Goal: Transaction & Acquisition: Purchase product/service

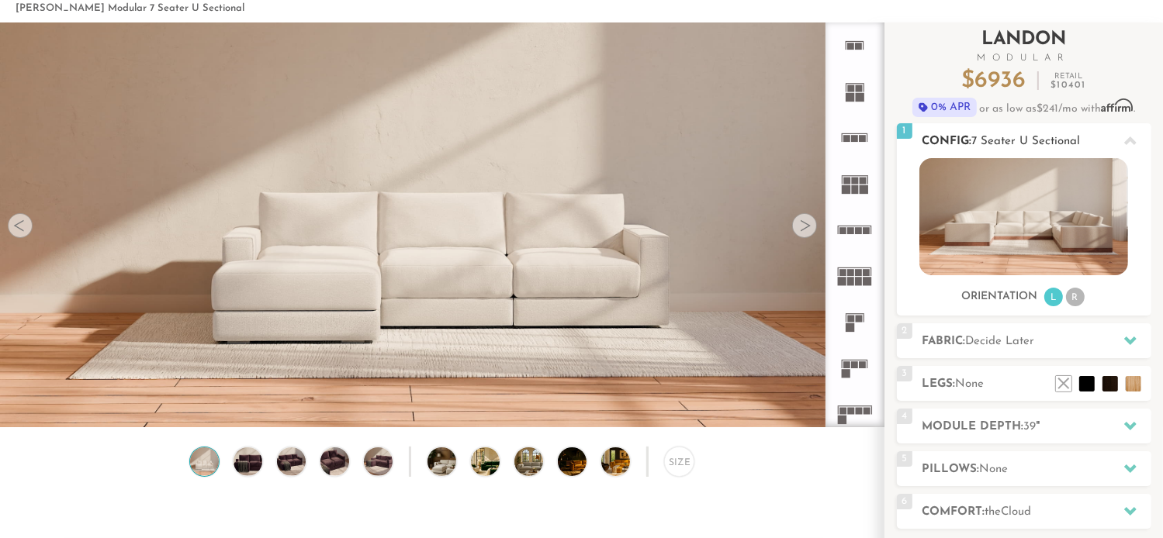
scroll to position [71, 0]
click at [993, 228] on img at bounding box center [1023, 216] width 209 height 117
click at [815, 221] on div at bounding box center [804, 225] width 25 height 25
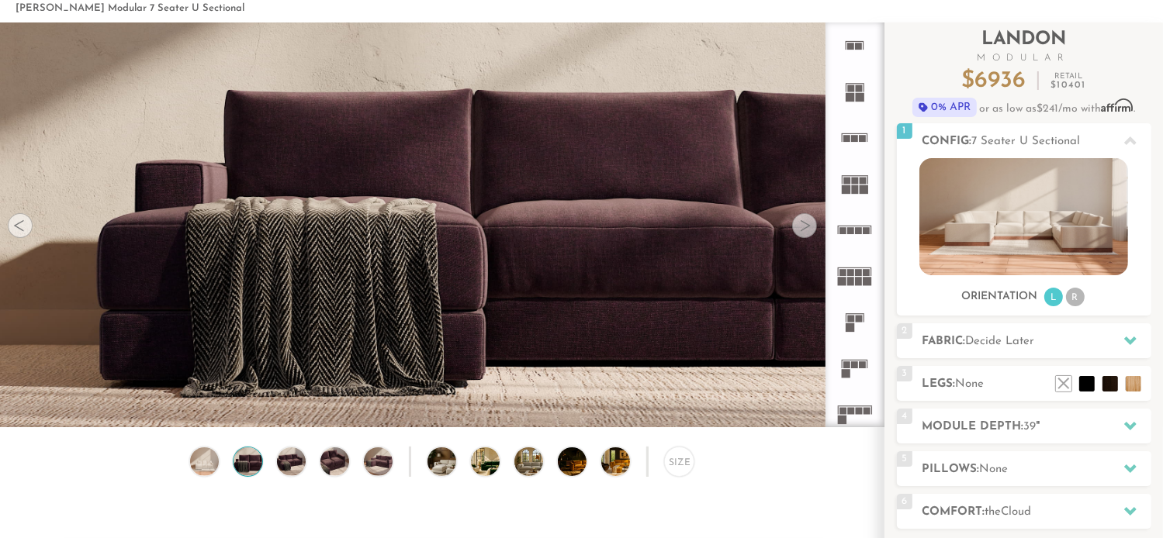
click at [815, 221] on div at bounding box center [804, 225] width 25 height 25
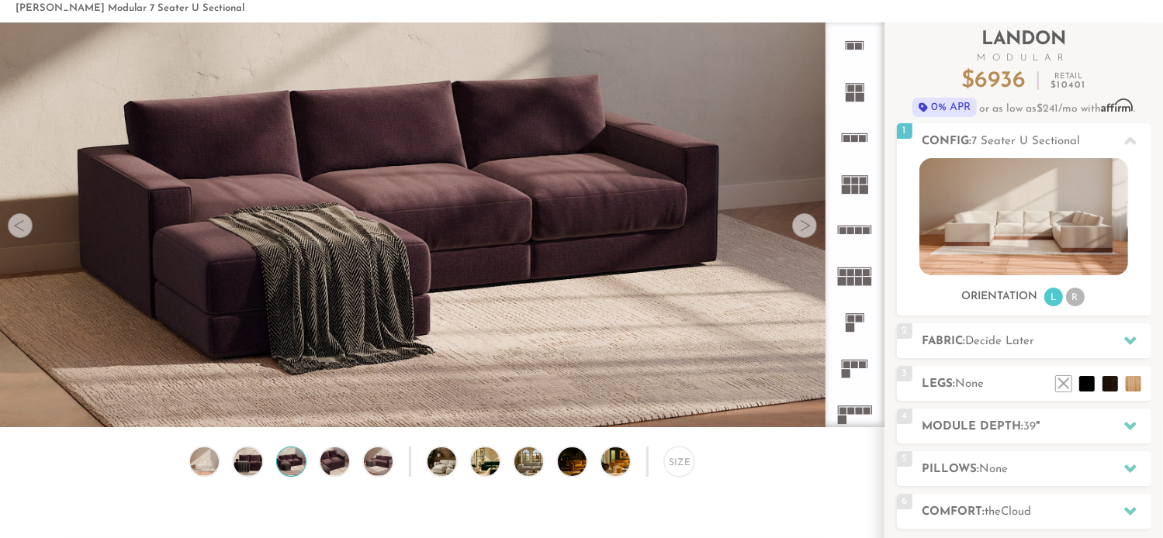
click at [815, 221] on div at bounding box center [804, 225] width 25 height 25
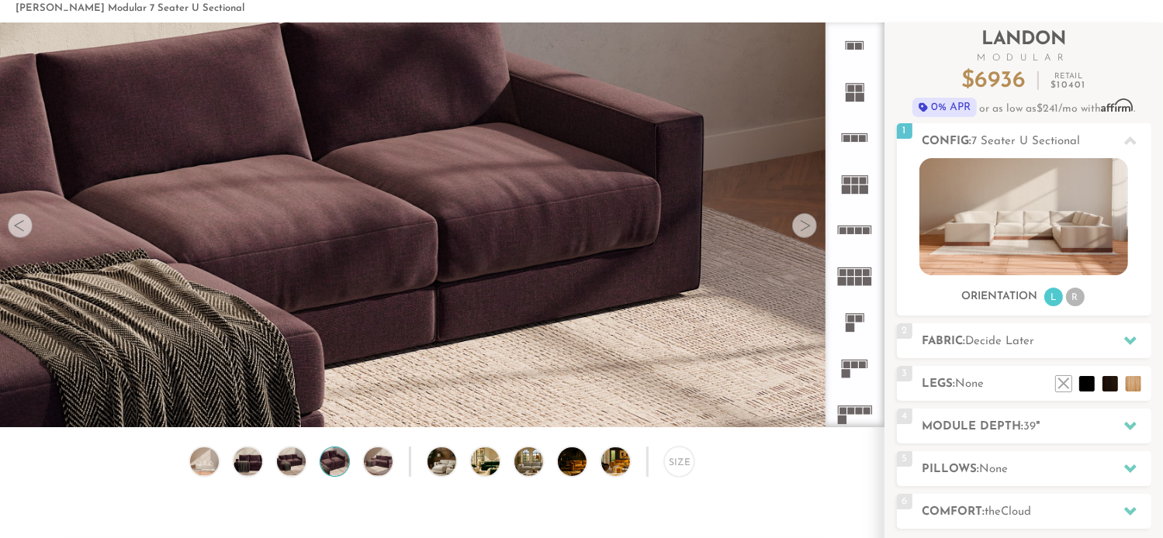
click at [815, 221] on div at bounding box center [804, 225] width 25 height 25
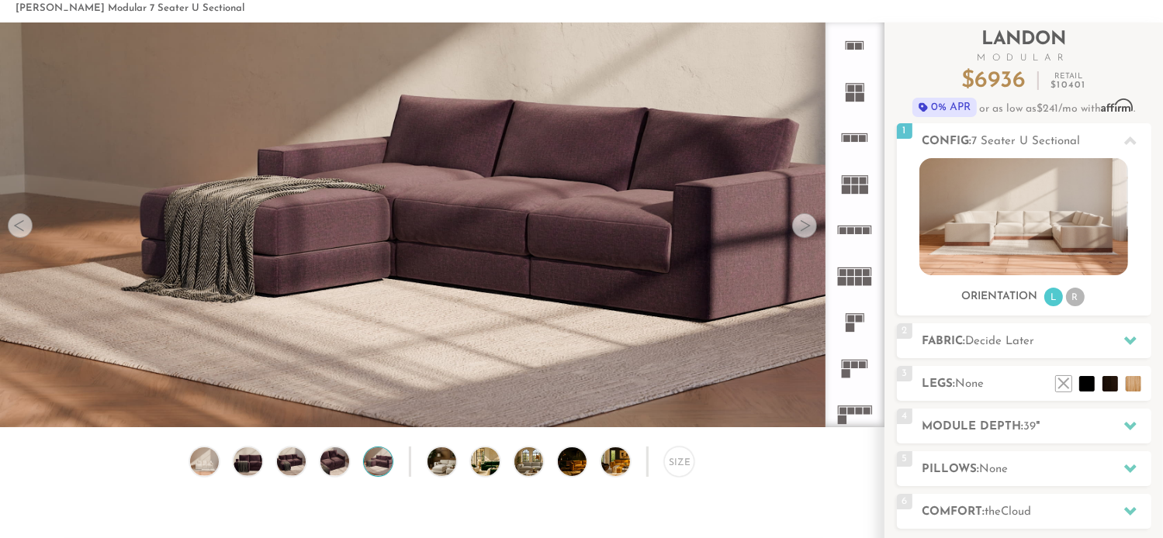
click at [815, 221] on div at bounding box center [804, 225] width 25 height 25
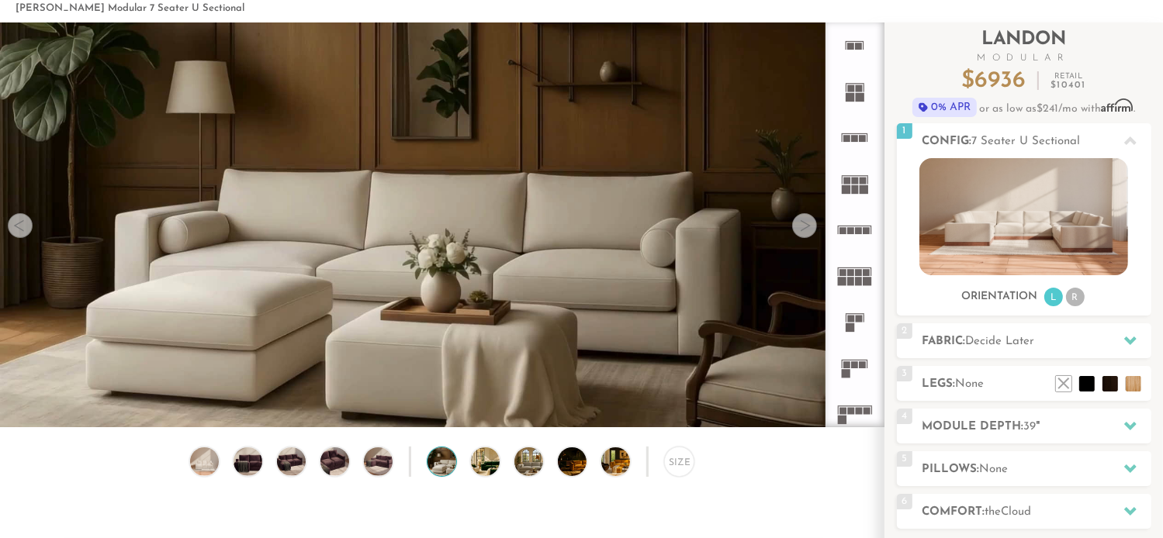
click at [815, 221] on div at bounding box center [804, 225] width 25 height 25
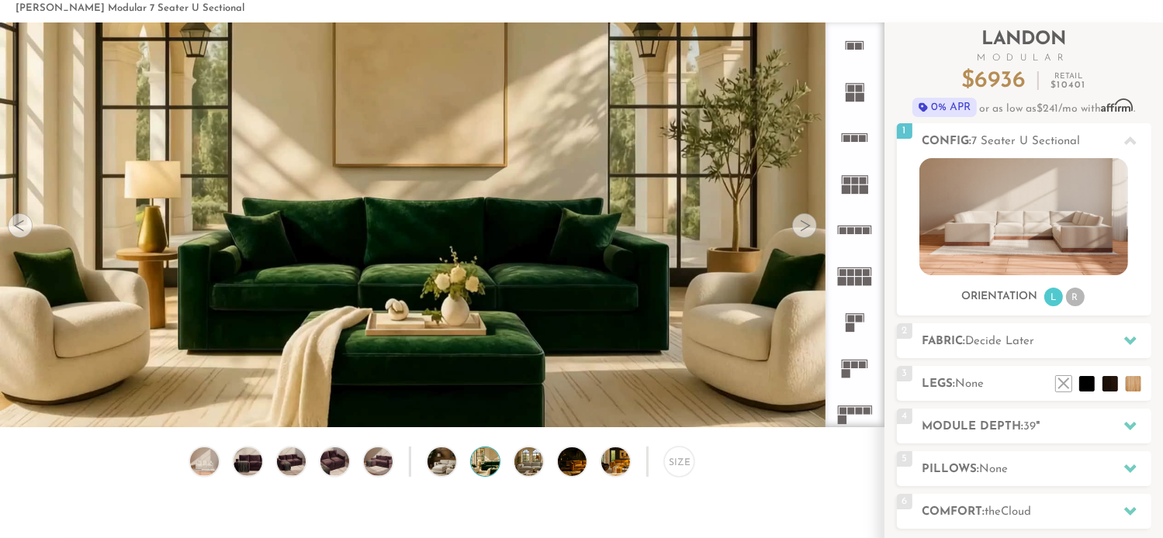
click at [815, 221] on div at bounding box center [804, 225] width 25 height 25
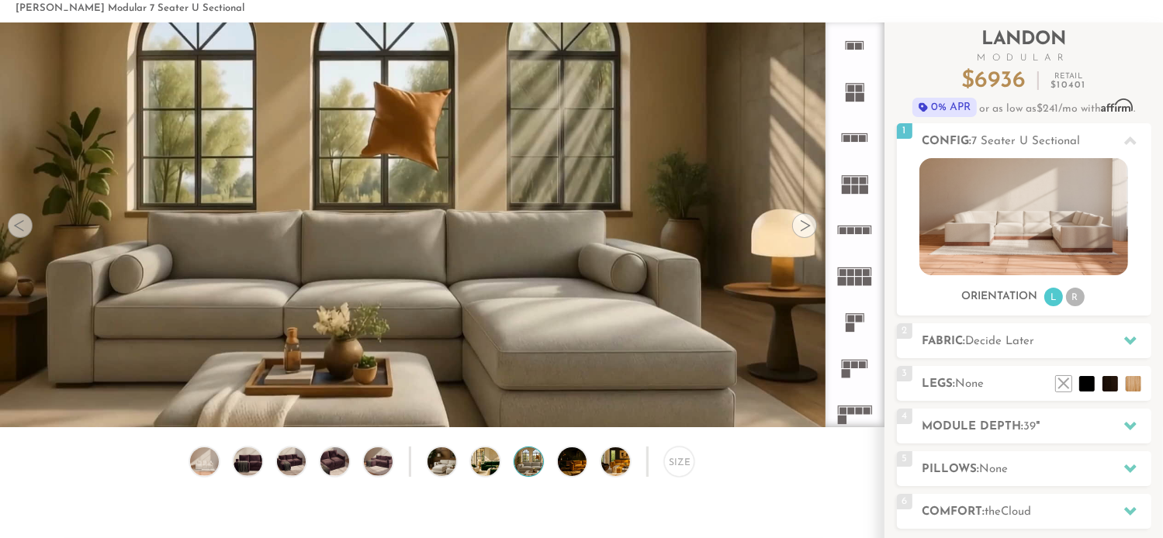
click at [17, 227] on div at bounding box center [20, 225] width 25 height 25
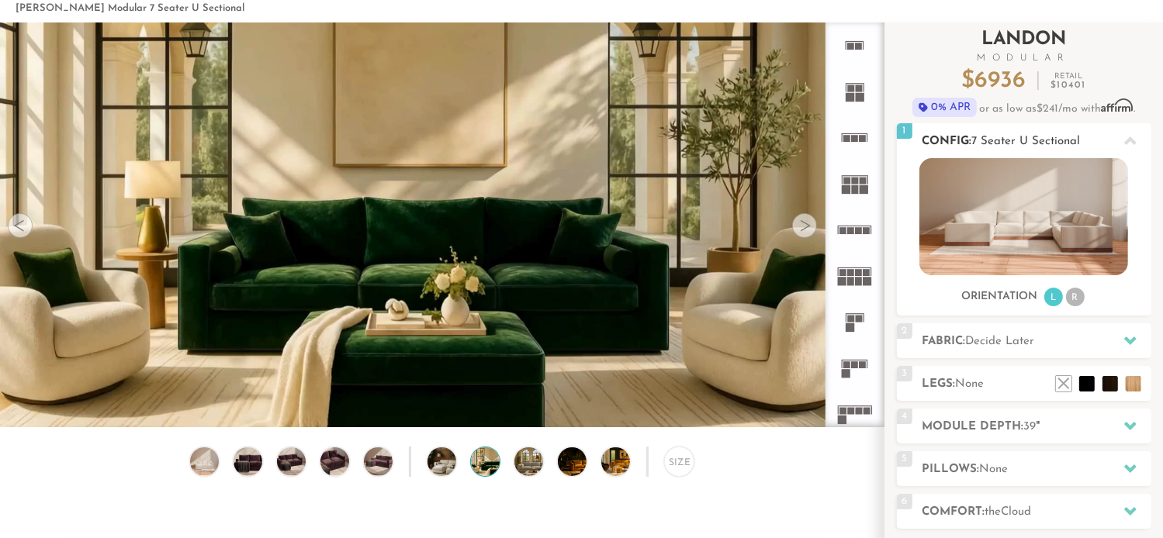
click at [1126, 143] on icon at bounding box center [1130, 141] width 12 height 9
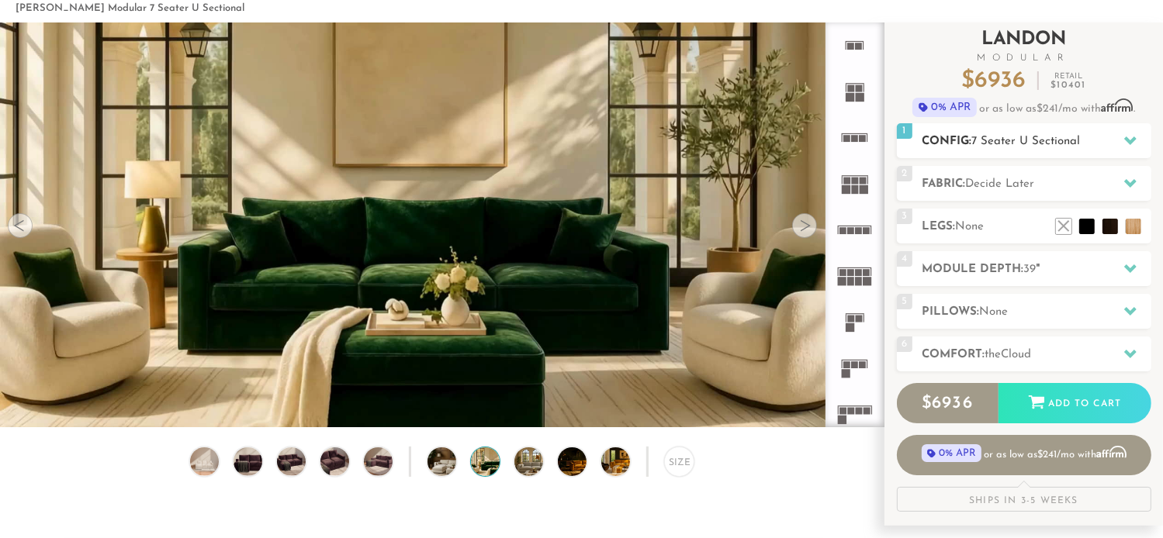
click at [1122, 144] on div at bounding box center [1130, 141] width 33 height 32
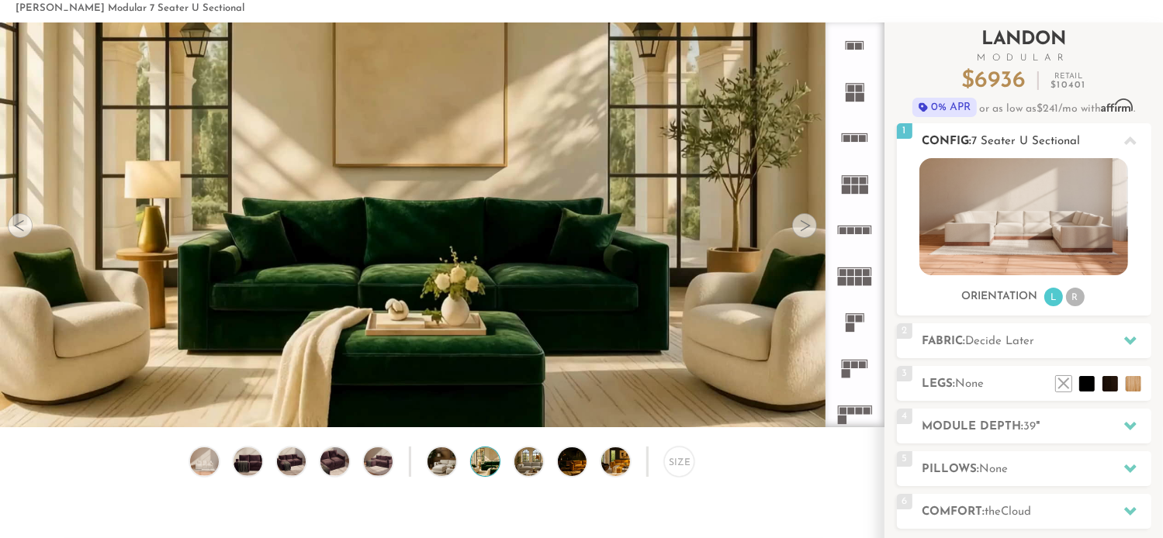
click at [1067, 299] on li "R" at bounding box center [1075, 297] width 19 height 19
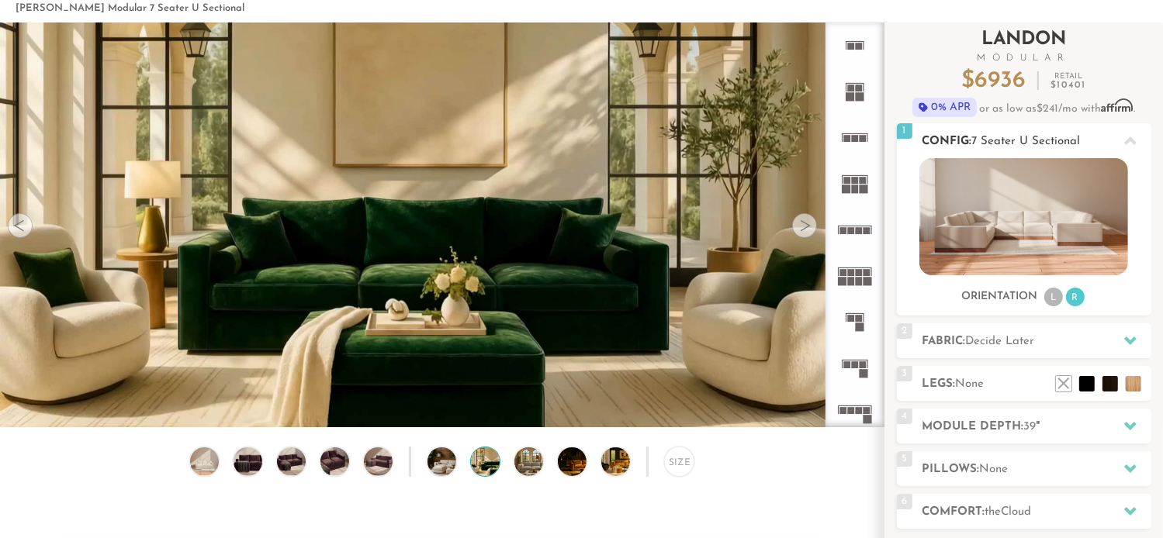
click at [1052, 299] on li "L" at bounding box center [1053, 297] width 19 height 19
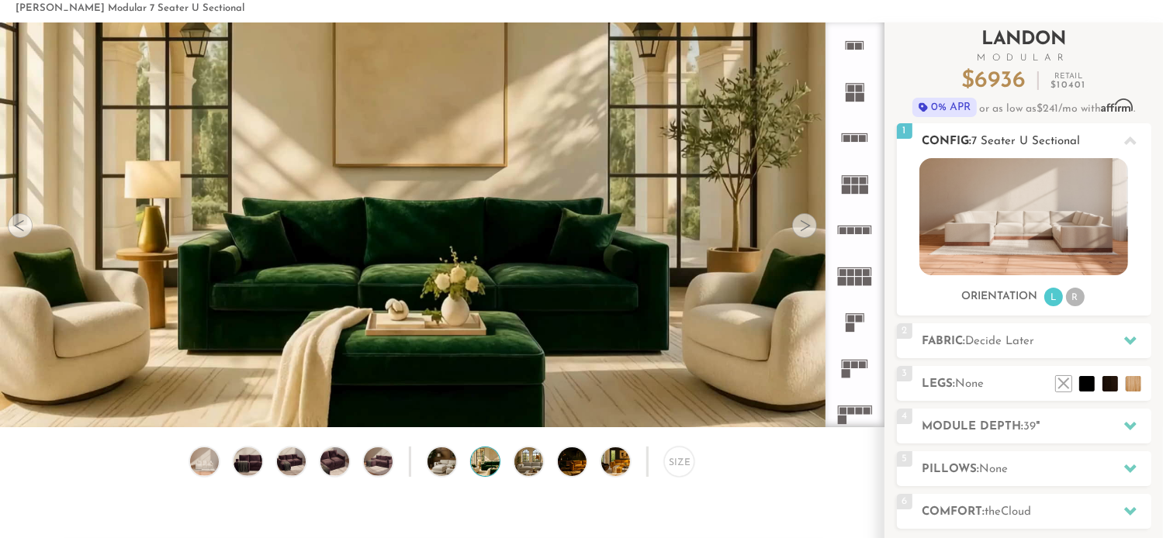
click at [1017, 234] on img at bounding box center [1023, 216] width 209 height 117
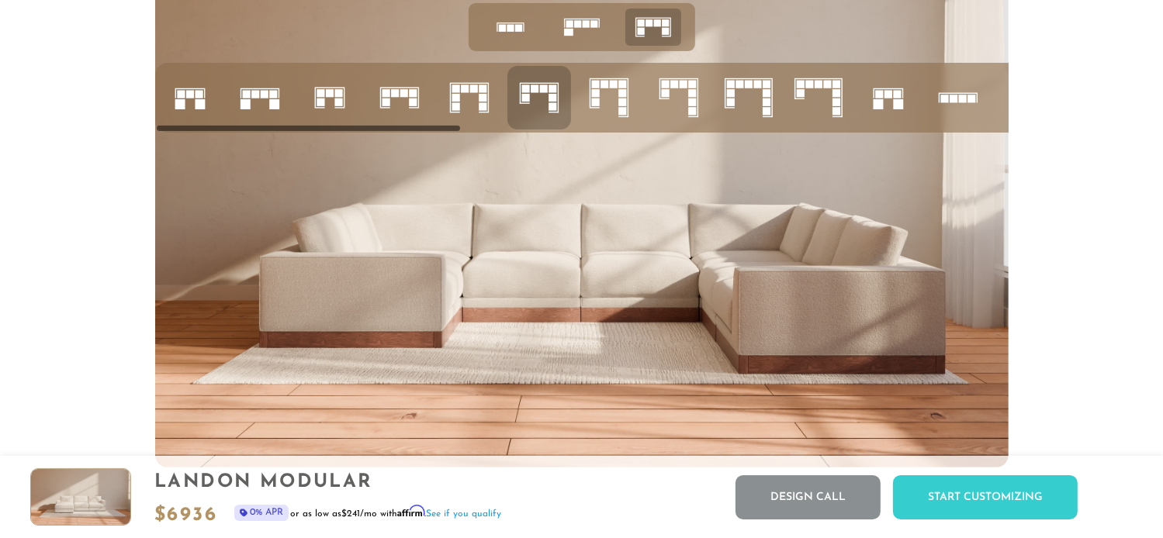
scroll to position [6174, 0]
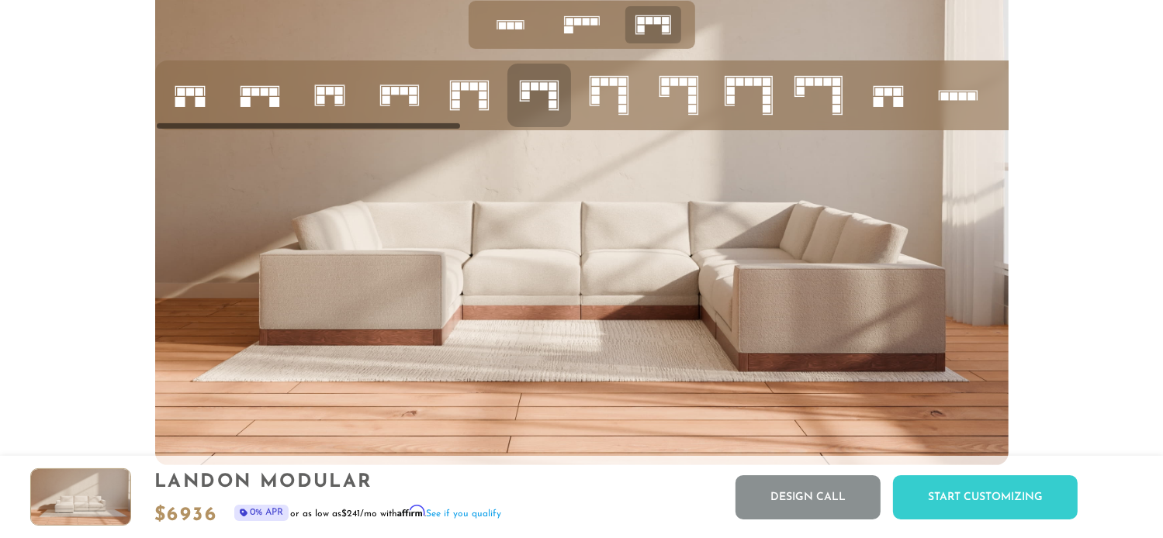
click at [754, 102] on icon at bounding box center [748, 95] width 53 height 53
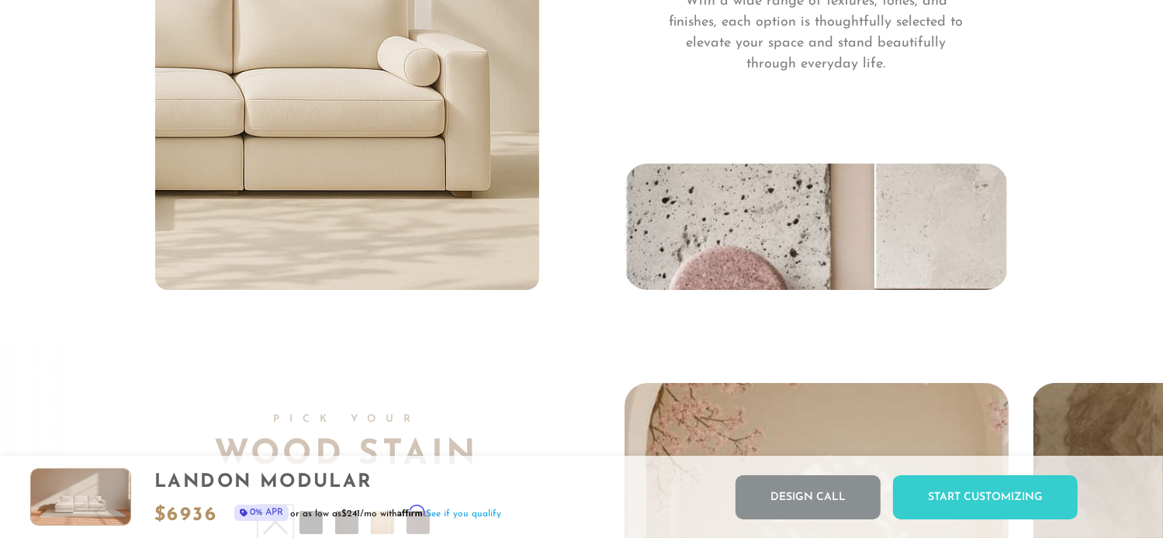
scroll to position [11156, 0]
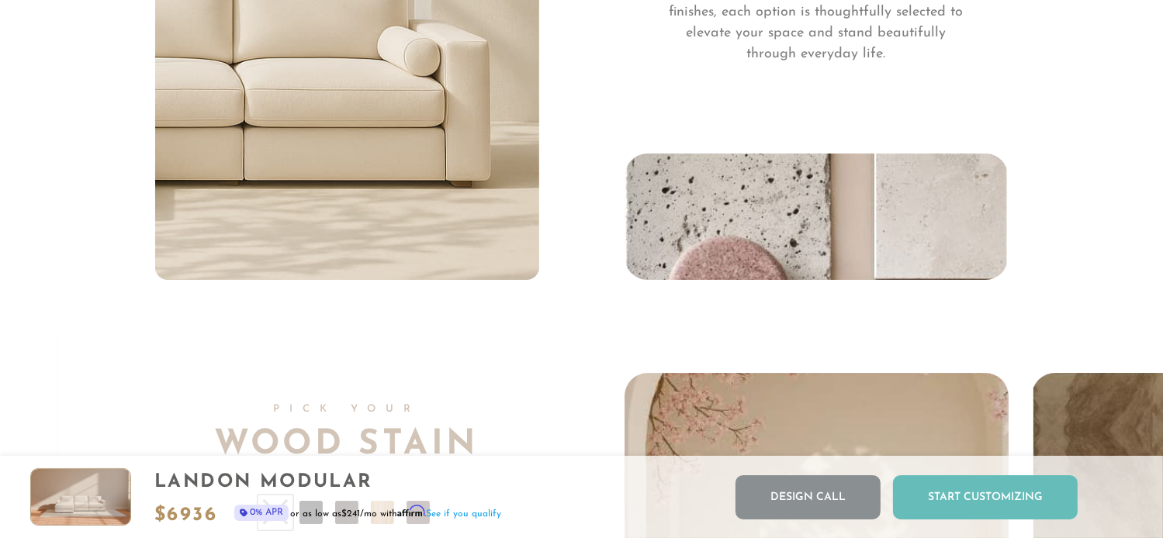
click at [962, 500] on div "Start Customizing" at bounding box center [985, 497] width 185 height 44
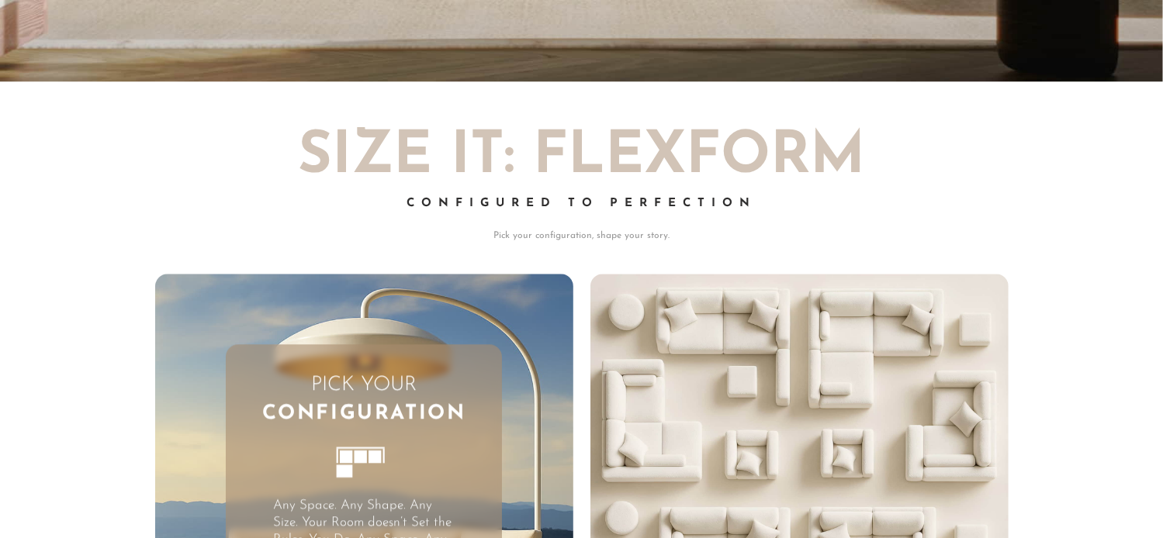
scroll to position [0, 0]
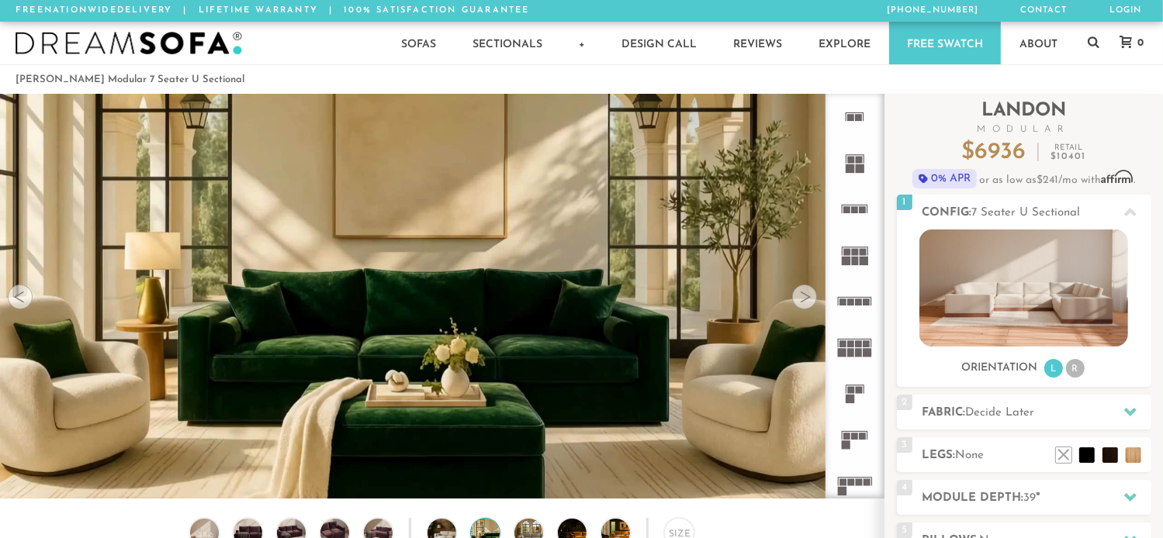
click at [845, 484] on rect at bounding box center [842, 482] width 7 height 7
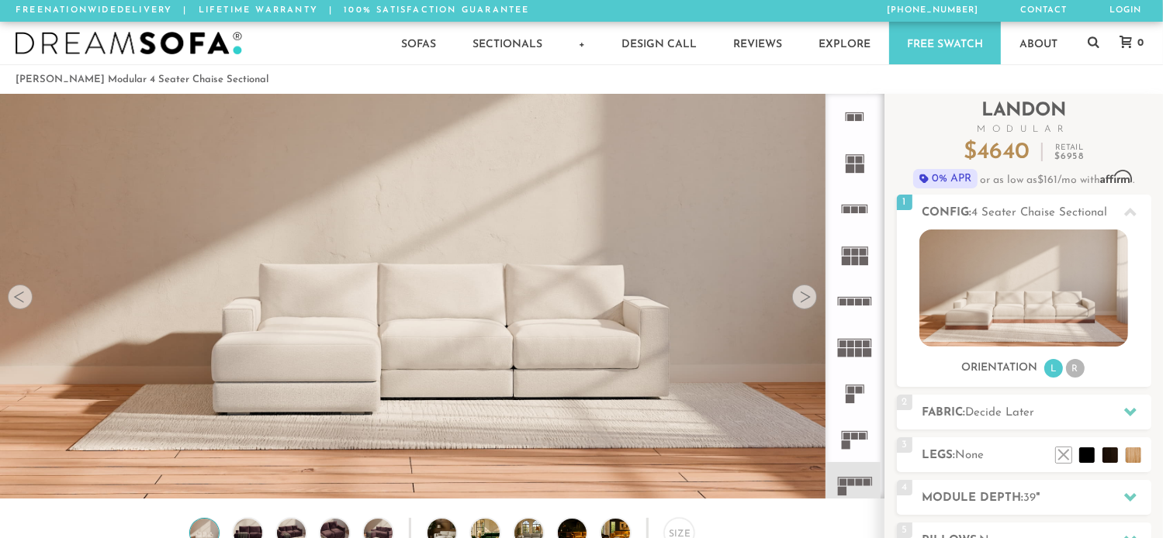
scroll to position [115, 0]
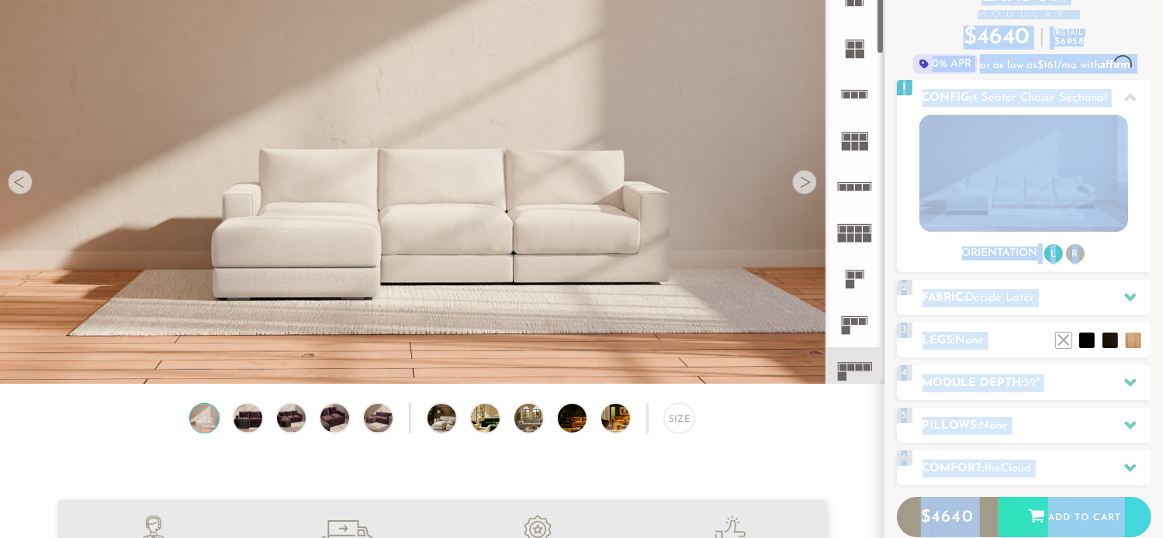
drag, startPoint x: 744, startPoint y: 413, endPoint x: 851, endPoint y: 366, distance: 117.0
click at [851, 366] on div "Lifetime Warranty American Made Personalized by You Designer Experience [PHONE_…" at bounding box center [581, 181] width 1163 height 405
click at [851, 366] on rect at bounding box center [850, 368] width 7 height 7
click at [846, 368] on rect at bounding box center [842, 368] width 7 height 7
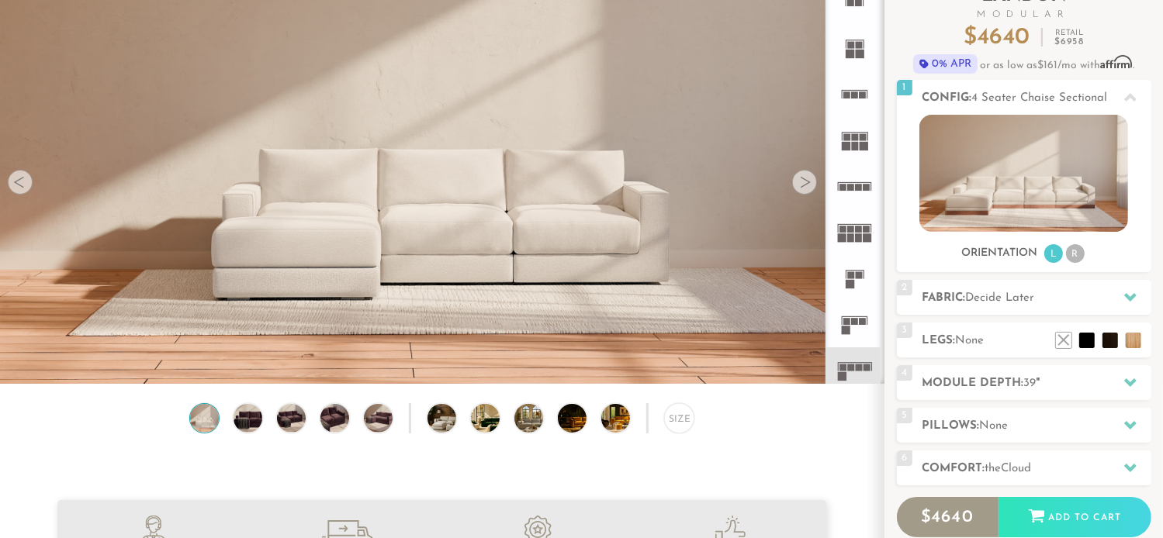
click at [846, 368] on rect at bounding box center [842, 368] width 7 height 7
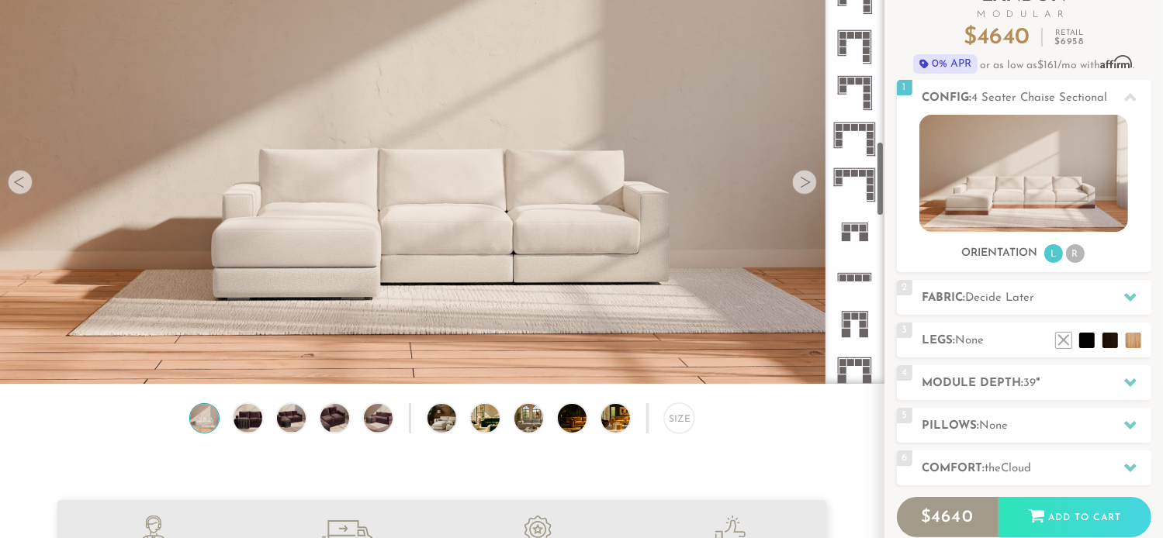
scroll to position [877, 0]
click at [847, 134] on icon at bounding box center [854, 139] width 46 height 46
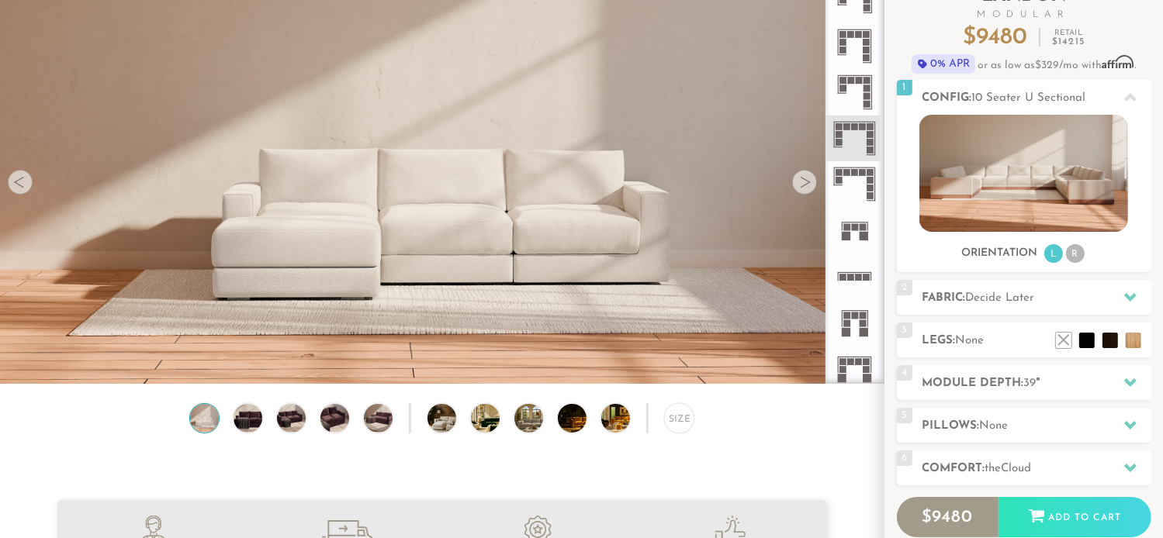
click at [847, 134] on icon at bounding box center [854, 139] width 46 height 46
click at [968, 295] on h2 "Fabric: Decide Later" at bounding box center [1036, 298] width 229 height 18
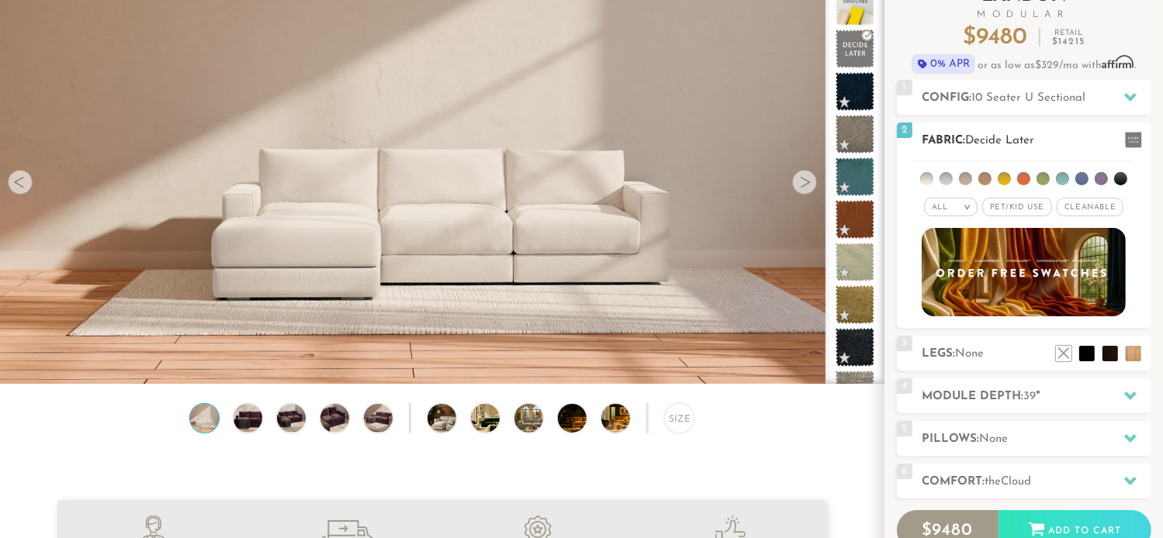
click at [1086, 206] on span "Cleanable x" at bounding box center [1089, 207] width 67 height 19
click at [1056, 178] on li at bounding box center [1062, 178] width 13 height 13
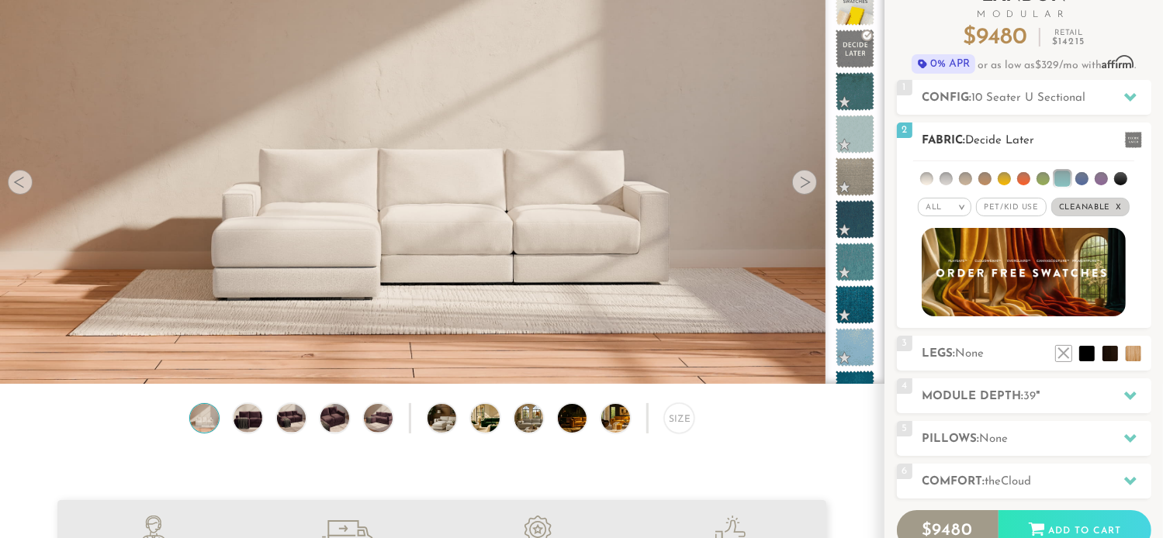
click at [1099, 178] on li at bounding box center [1100, 178] width 13 height 13
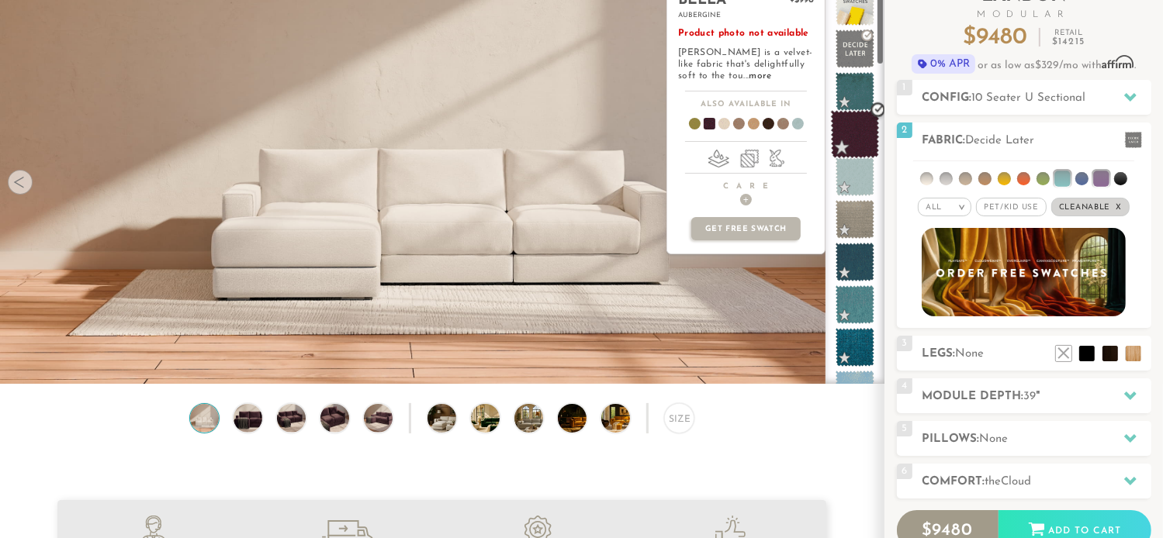
click at [852, 135] on span at bounding box center [855, 134] width 49 height 49
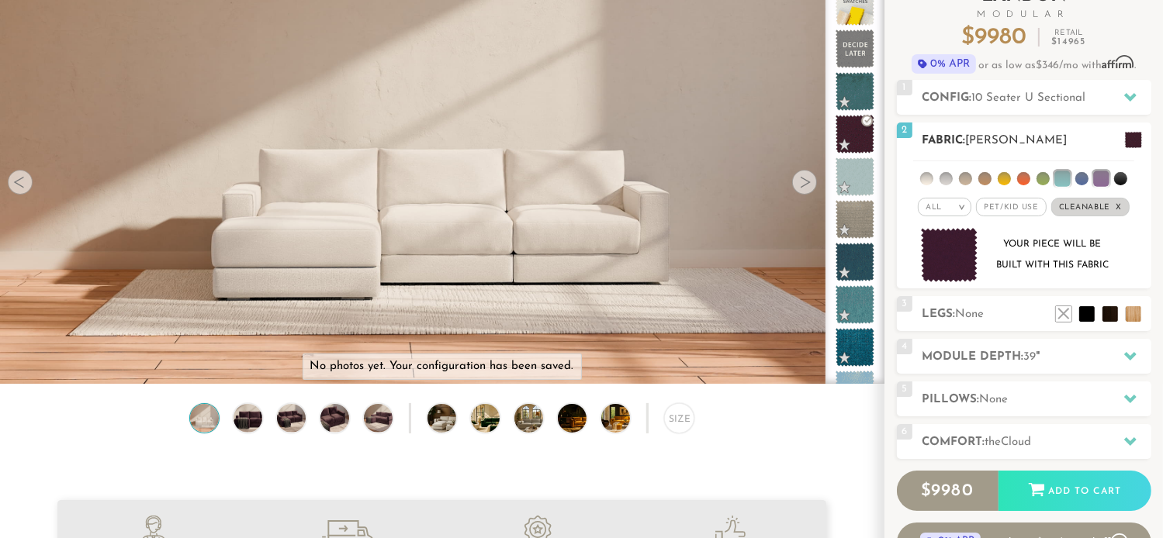
click at [1102, 175] on li at bounding box center [1101, 179] width 16 height 16
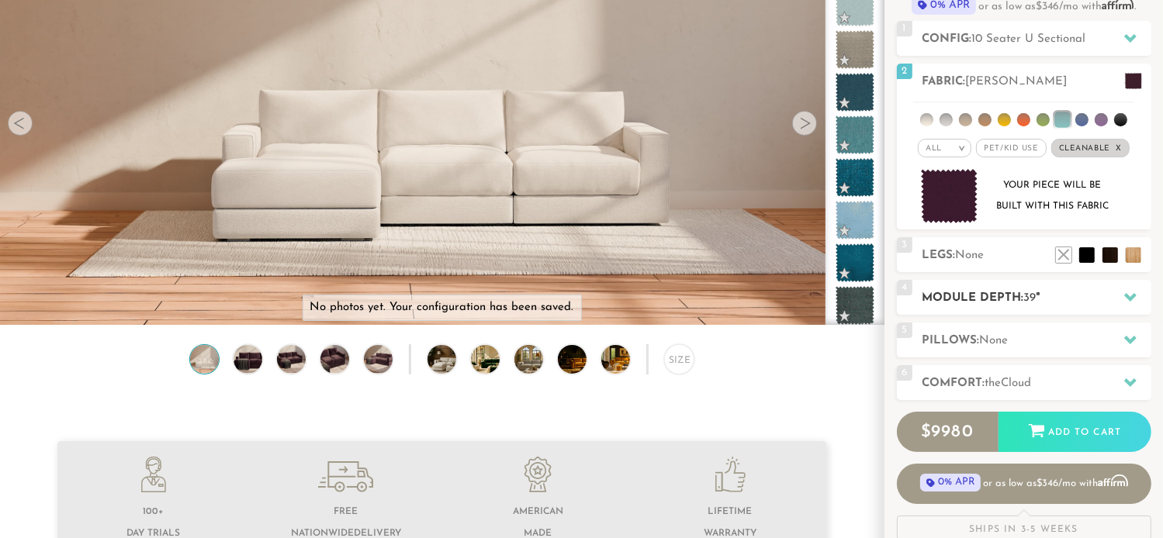
scroll to position [218, 0]
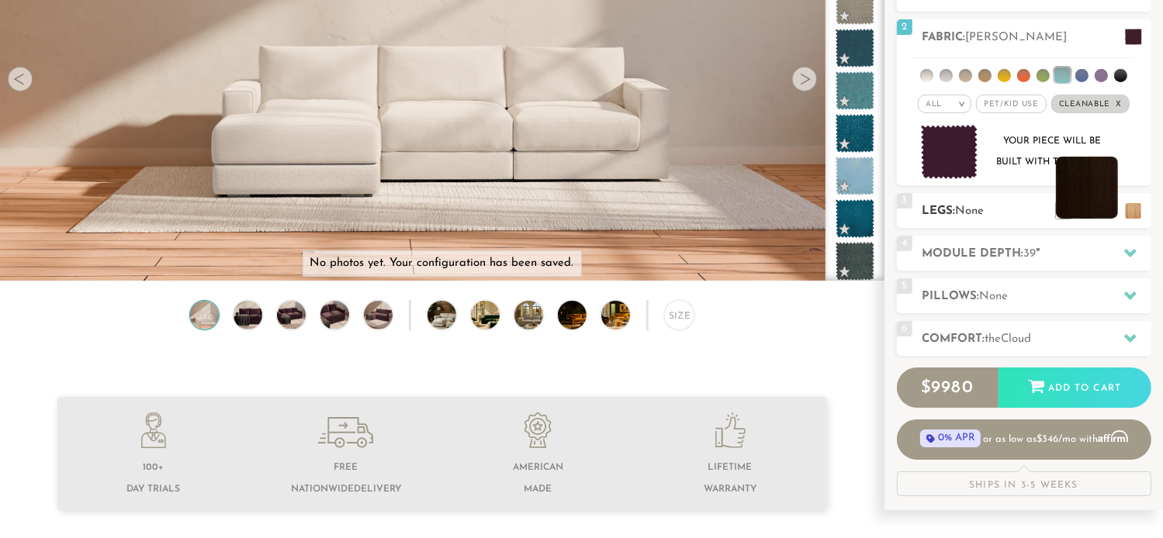
click at [1107, 212] on li at bounding box center [1087, 188] width 62 height 62
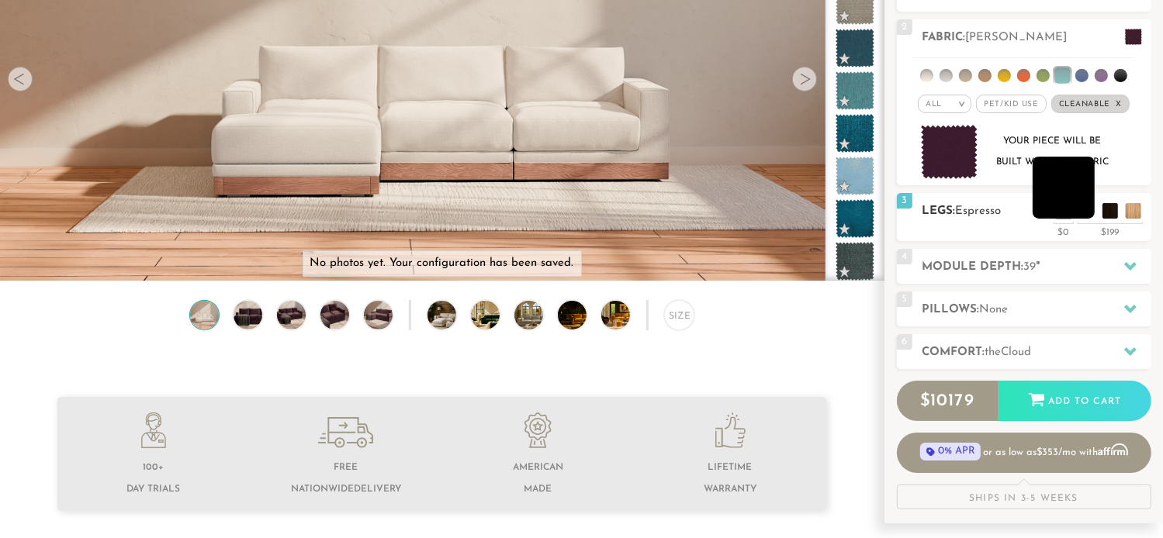
click at [1081, 212] on li at bounding box center [1063, 188] width 62 height 62
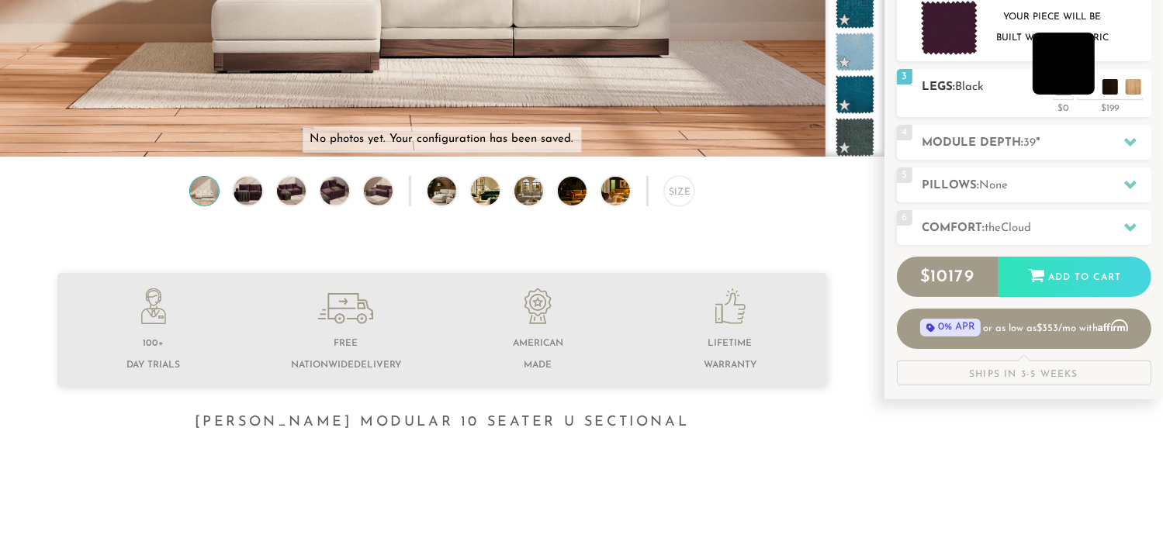
scroll to position [347, 0]
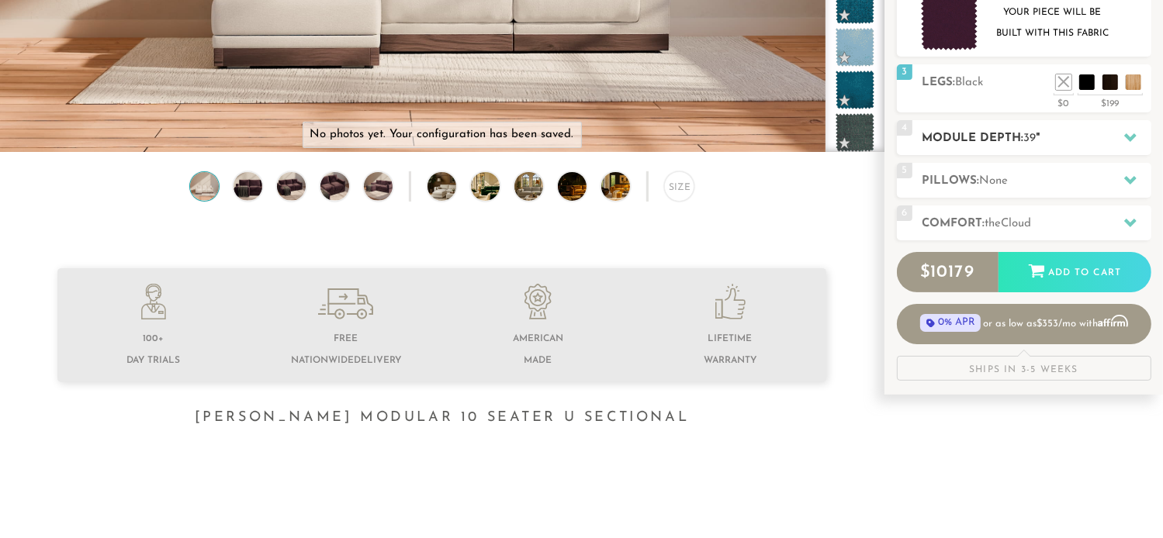
click at [1126, 140] on icon at bounding box center [1130, 137] width 12 height 12
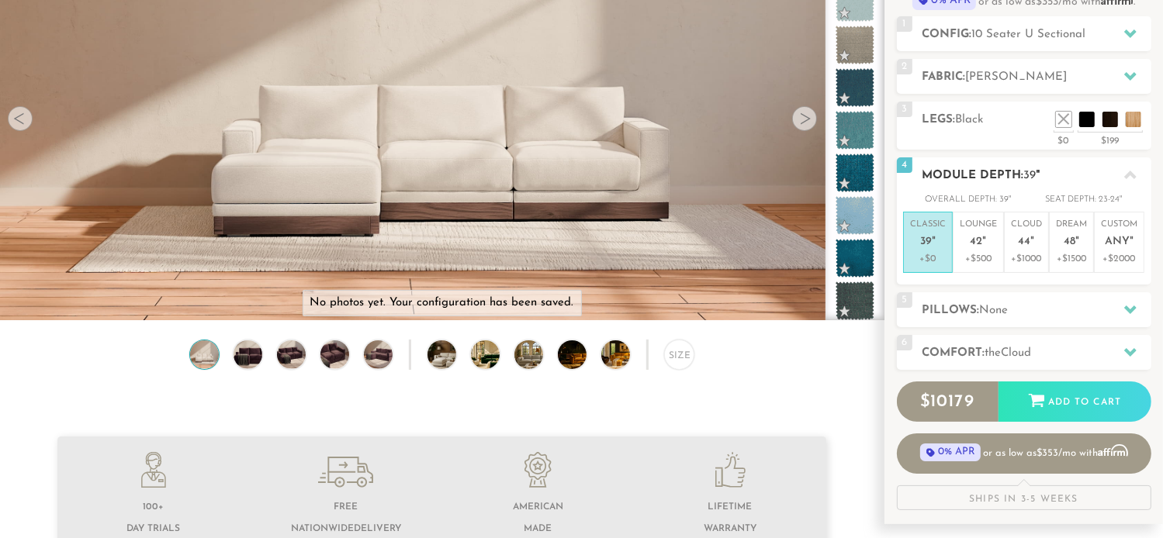
scroll to position [174, 0]
